Goal: Transaction & Acquisition: Download file/media

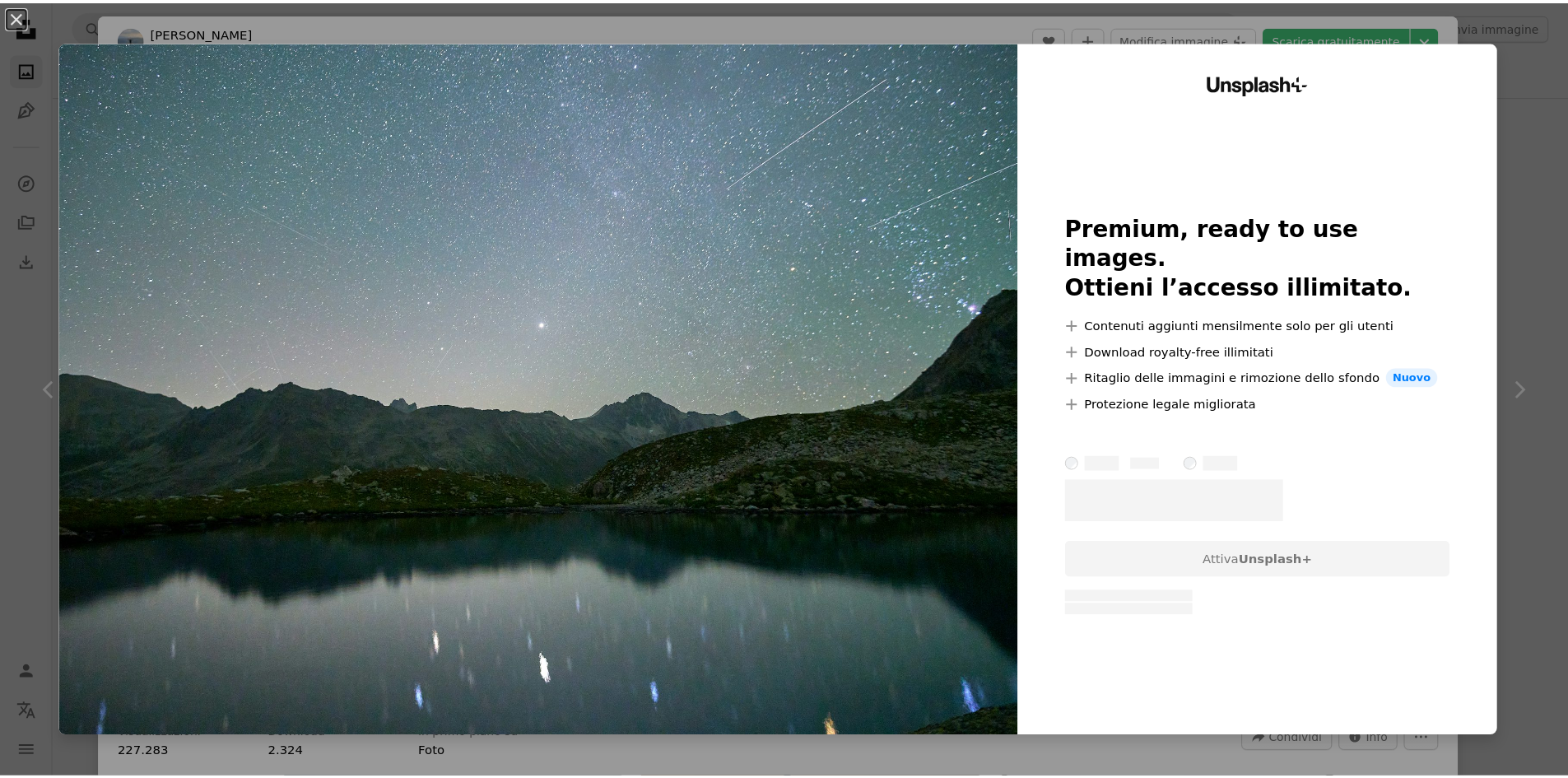
scroll to position [330, 0]
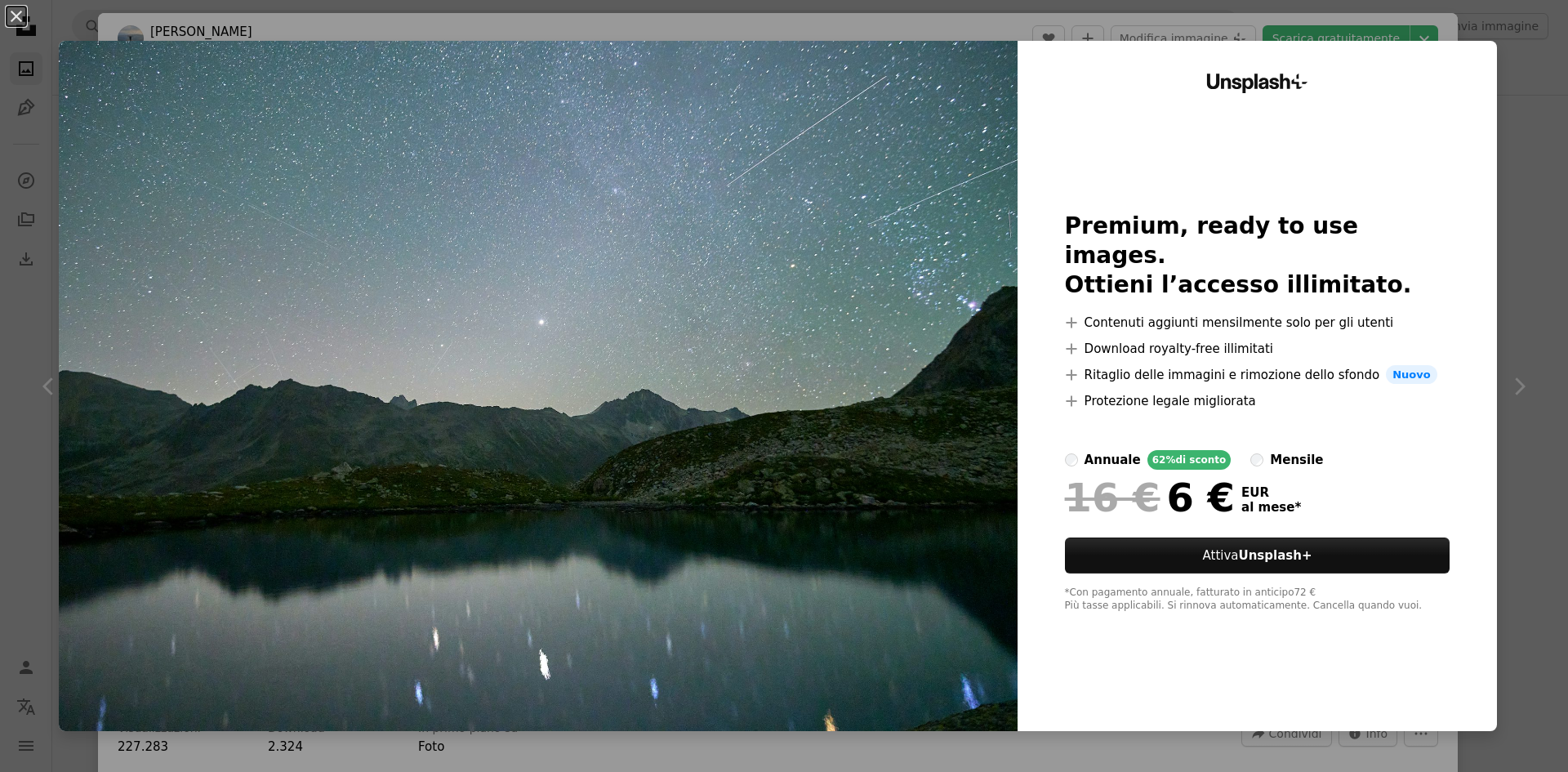
drag, startPoint x: 1124, startPoint y: 10, endPoint x: 1062, endPoint y: 4, distance: 62.3
click at [1122, 10] on div "An X shape Unsplash+ Premium, ready to use images. Ottieni l’accesso illimitato…" at bounding box center [784, 386] width 1568 height 772
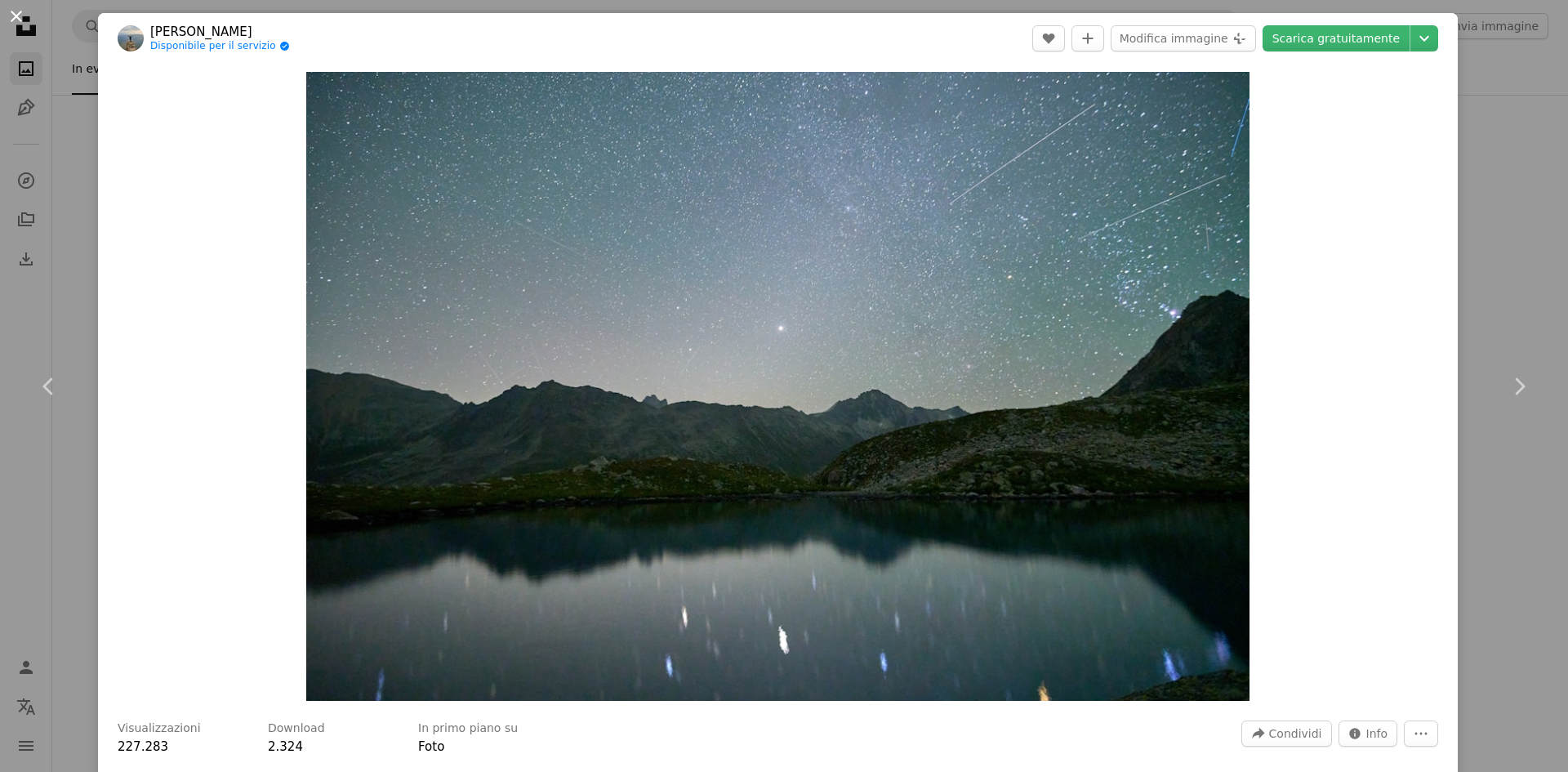
click at [13, 17] on button "An X shape" at bounding box center [16, 16] width 20 height 20
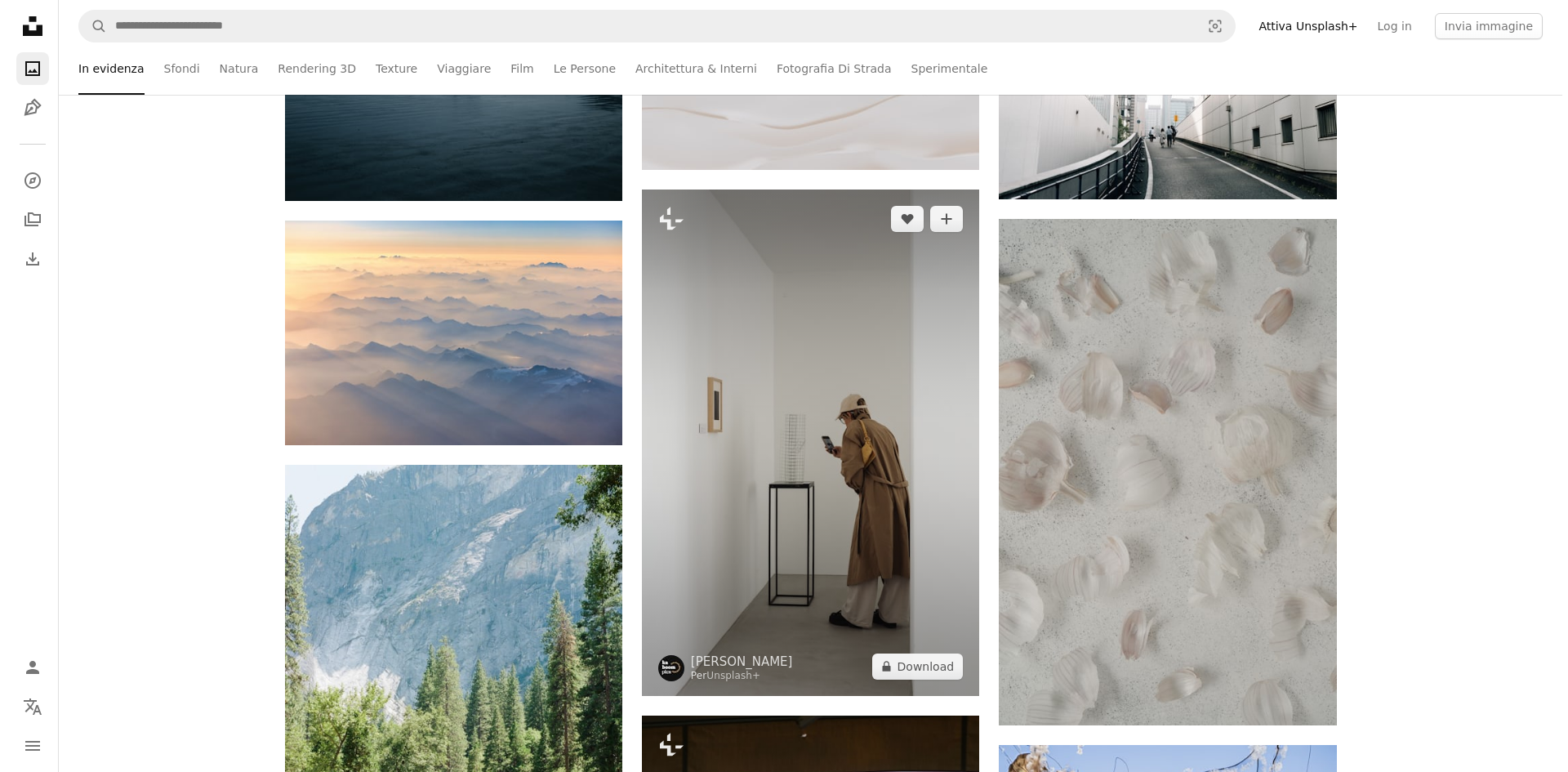
scroll to position [1062, 0]
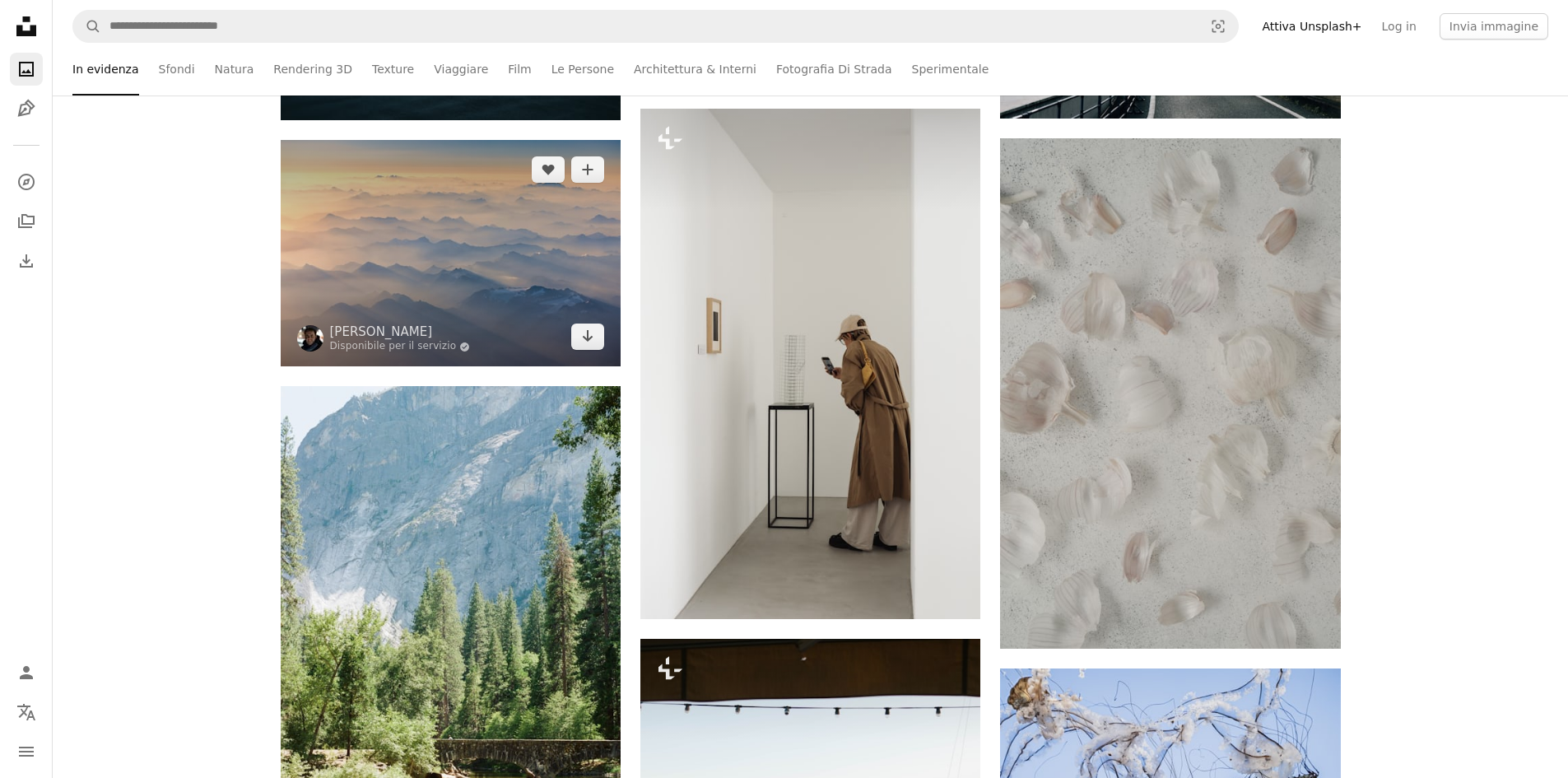
click at [505, 279] on img at bounding box center [451, 253] width 340 height 226
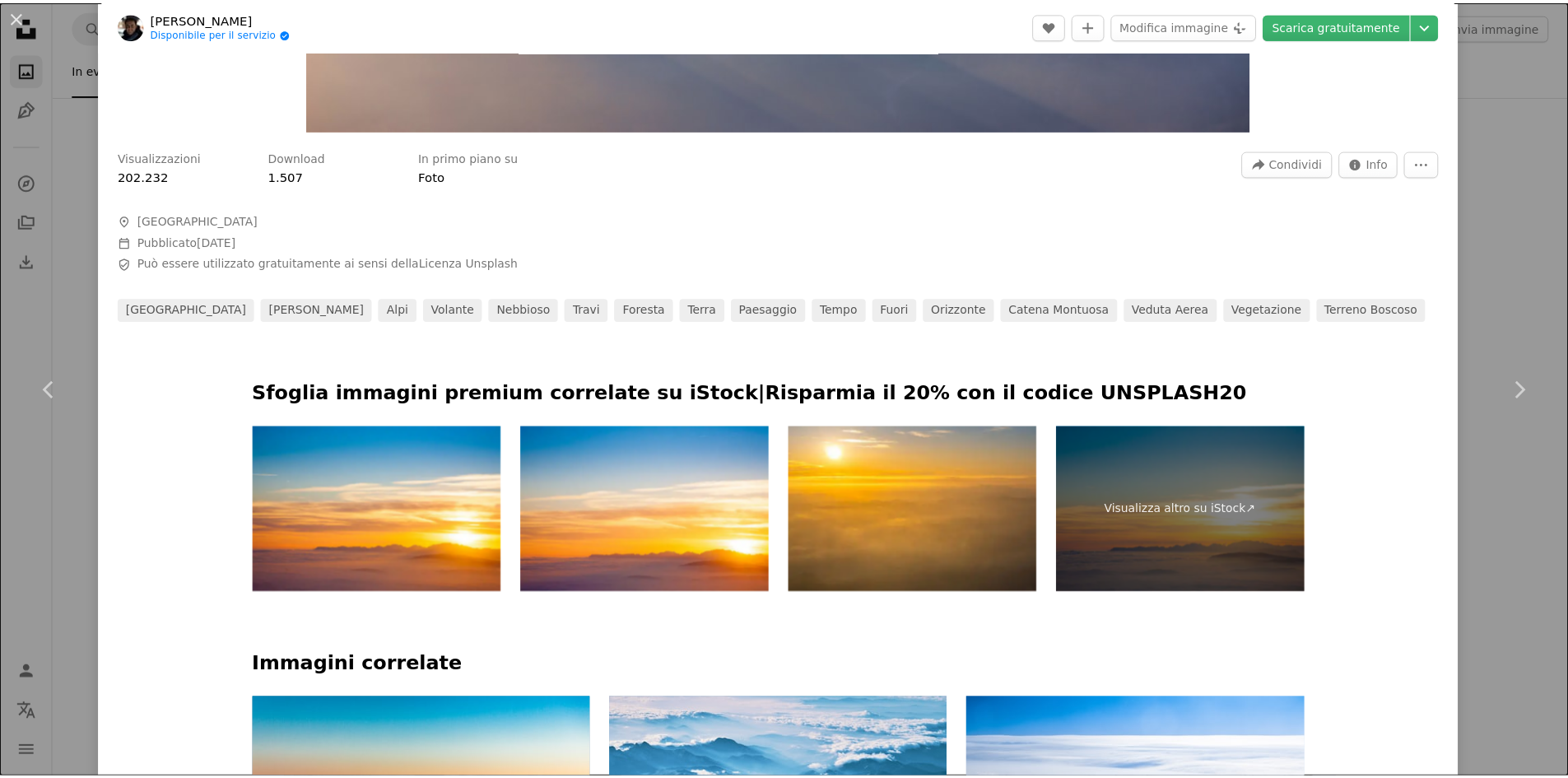
scroll to position [247, 0]
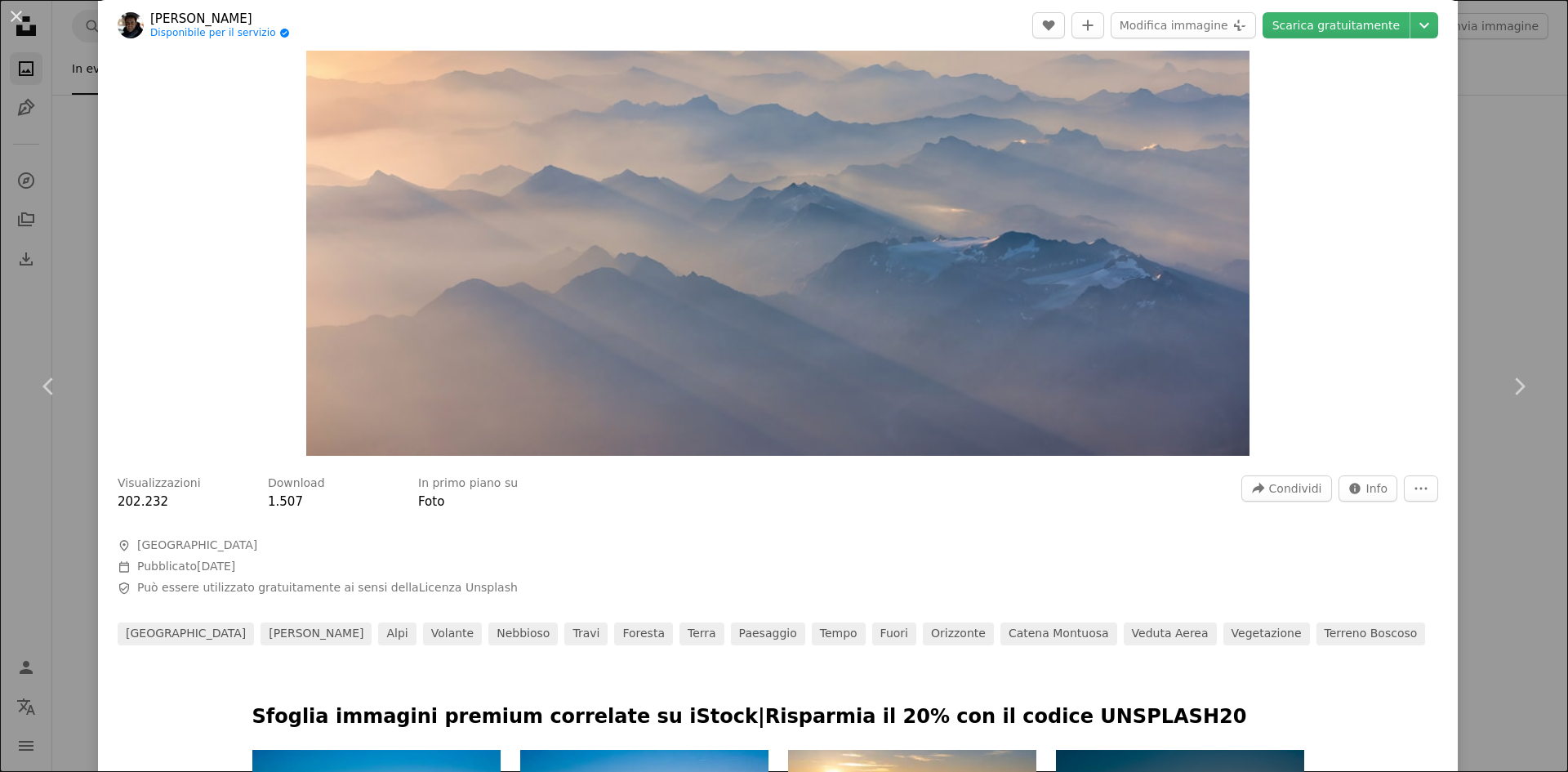
click at [58, 134] on div "An X shape Chevron left Chevron right [PERSON_NAME] Disponibile per il servizio…" at bounding box center [784, 386] width 1568 height 772
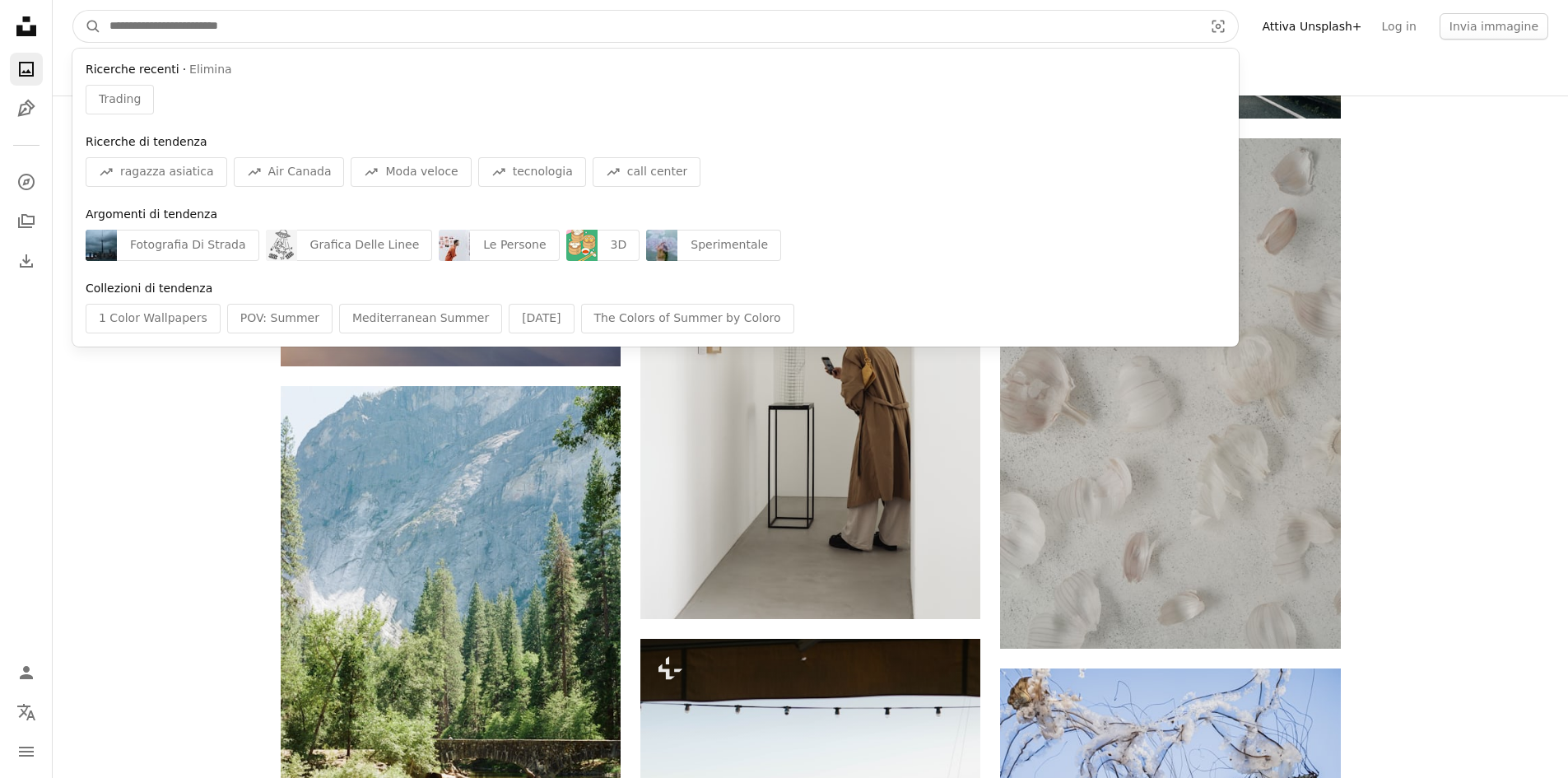
click at [359, 38] on input "Trova visual in tutto il sito" at bounding box center [650, 26] width 1097 height 31
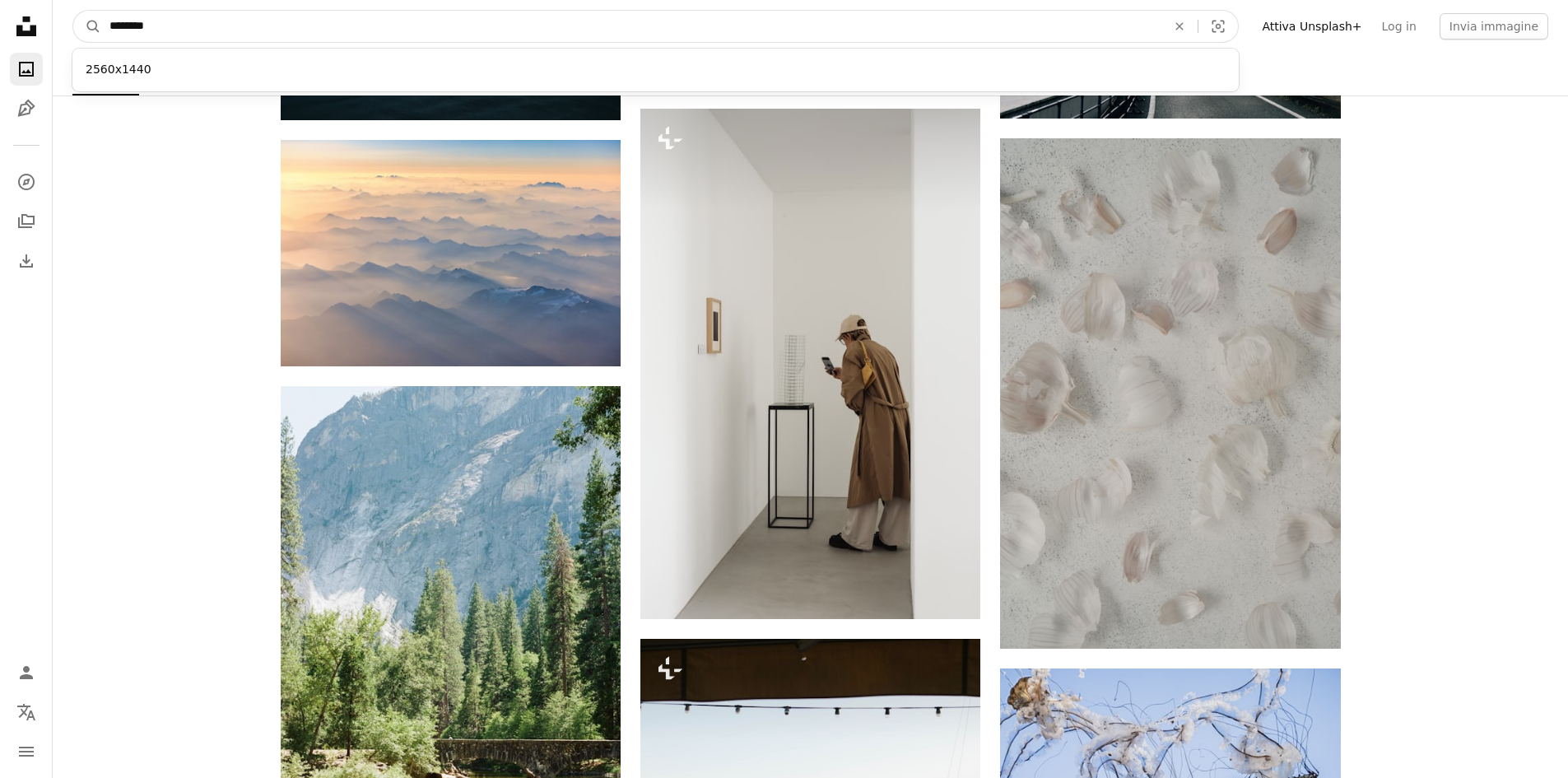
type input "*********"
click button "A magnifying glass" at bounding box center [88, 26] width 28 height 31
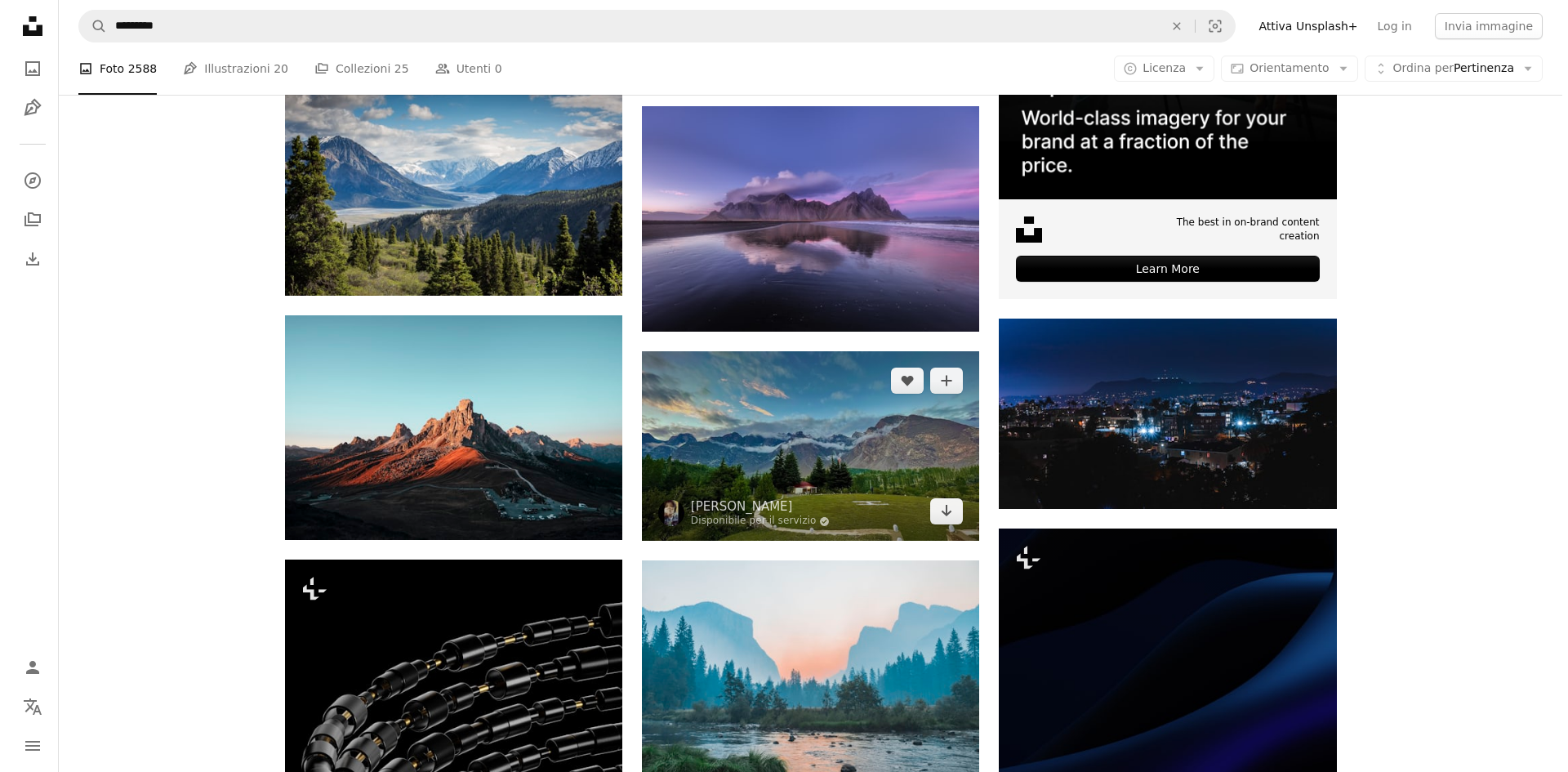
scroll to position [327, 0]
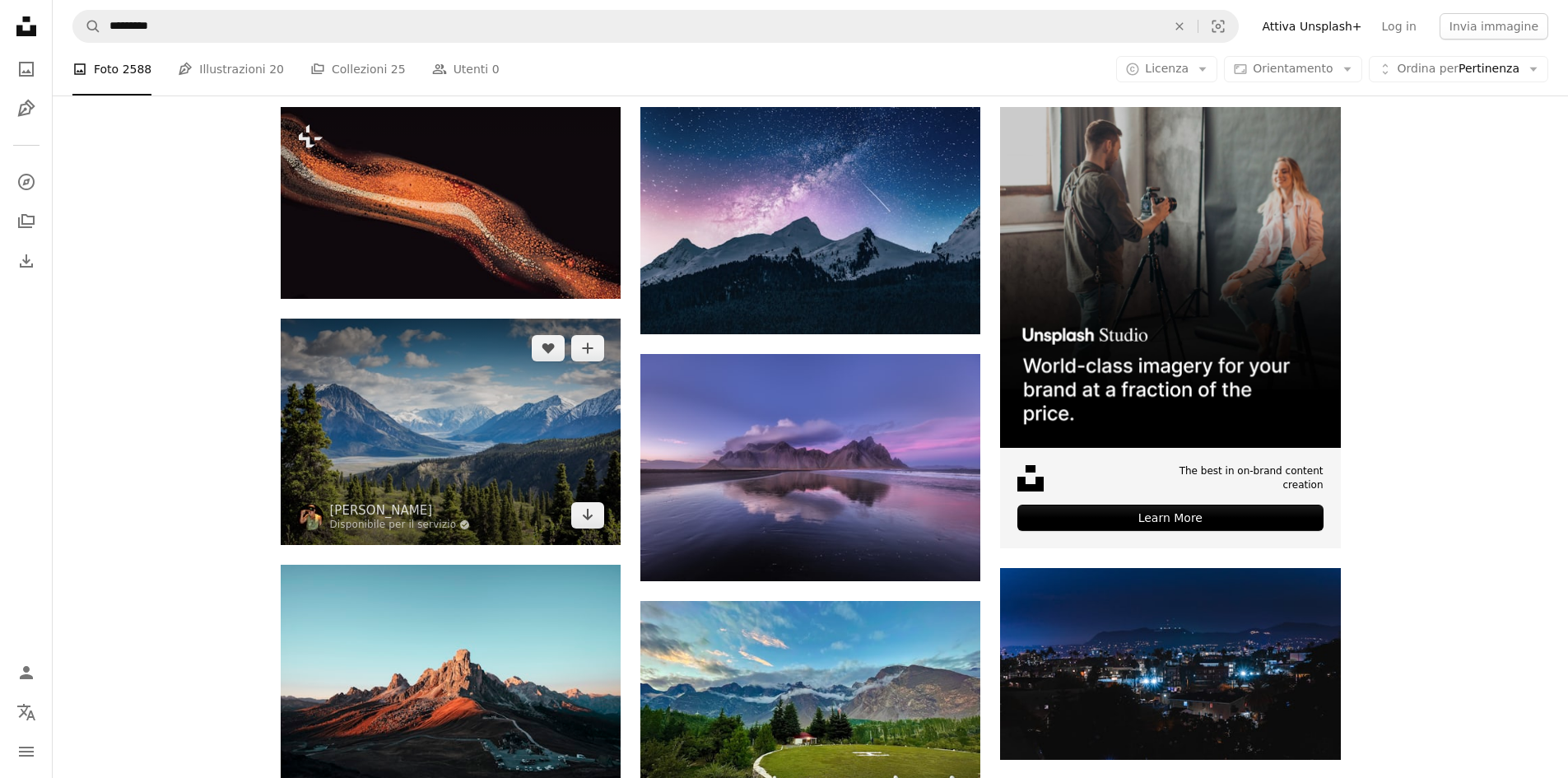
click at [530, 319] on img at bounding box center [451, 432] width 340 height 226
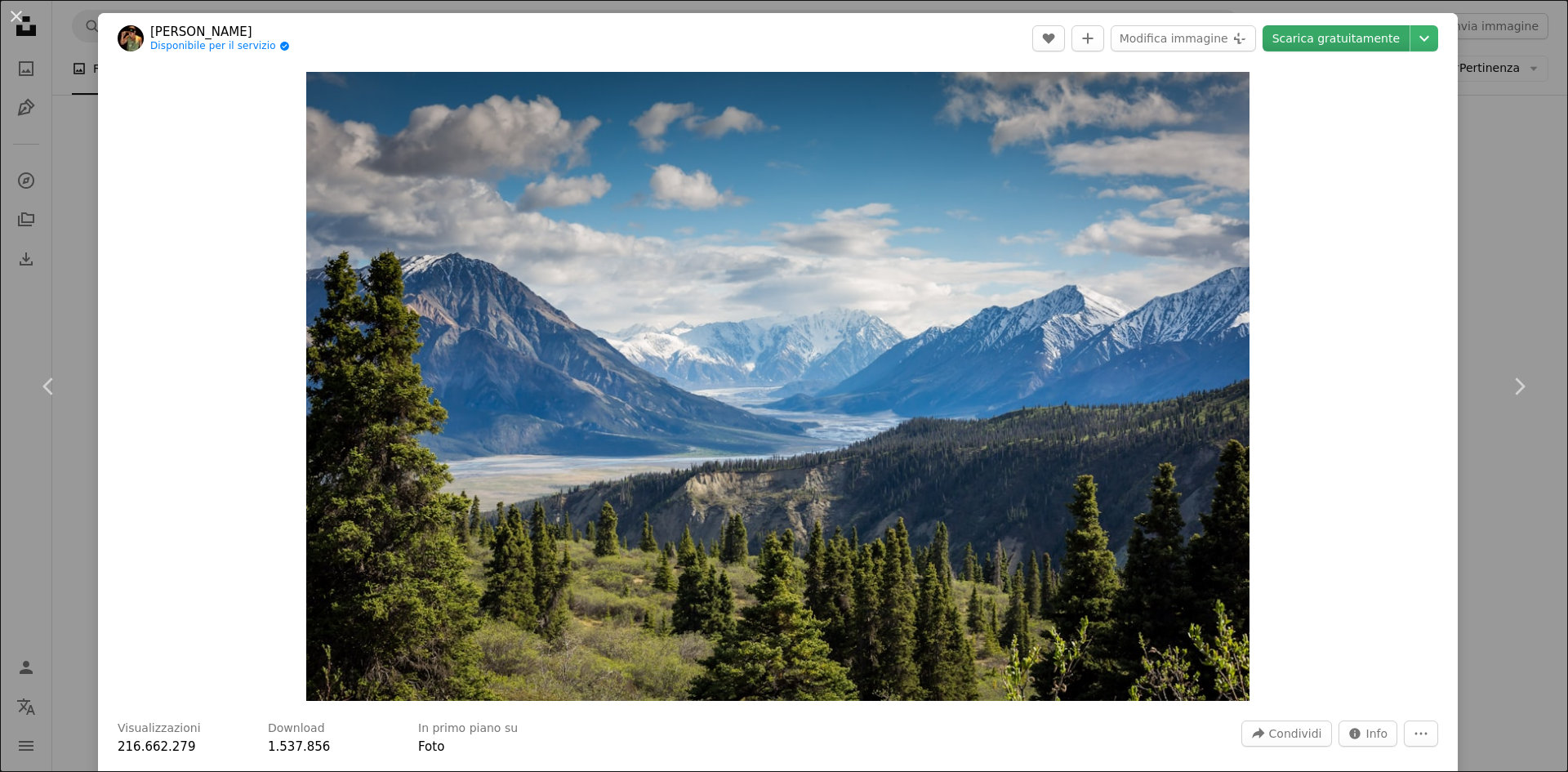
click at [1361, 38] on link "Scarica gratuitamente" at bounding box center [1335, 39] width 147 height 26
